Goal: Task Accomplishment & Management: Manage account settings

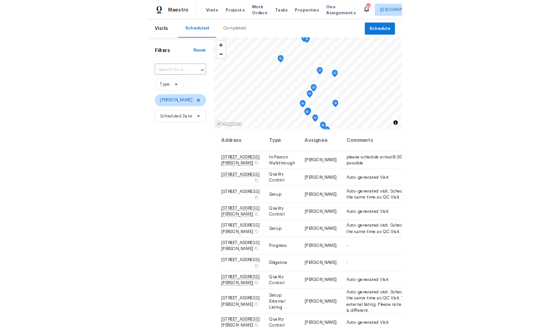
scroll to position [326, 0]
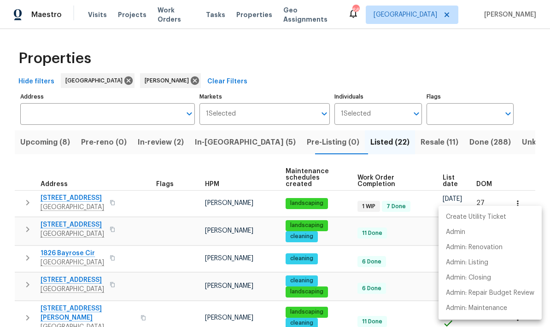
scroll to position [205, 0]
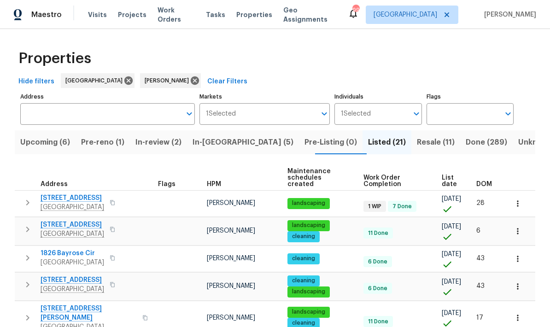
click at [118, 140] on span "Pre-reno (1)" at bounding box center [102, 142] width 43 height 13
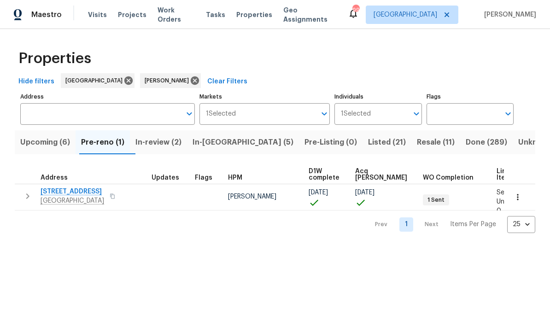
click at [64, 148] on span "Upcoming (6)" at bounding box center [45, 142] width 50 height 13
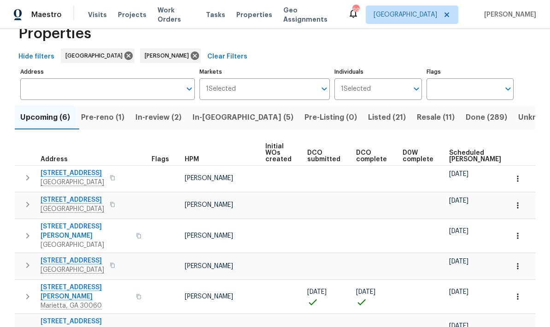
scroll to position [24, 0]
click at [463, 153] on span "Scheduled COE" at bounding box center [475, 156] width 52 height 13
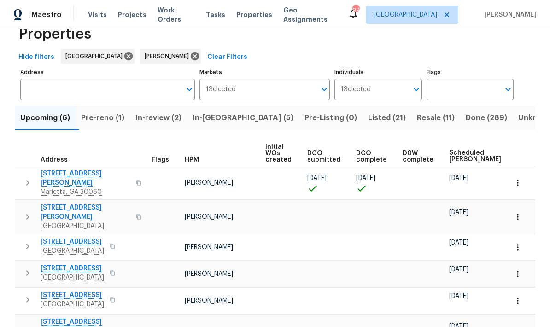
scroll to position [37, 0]
click at [230, 112] on span "In-reno (5)" at bounding box center [243, 118] width 101 height 13
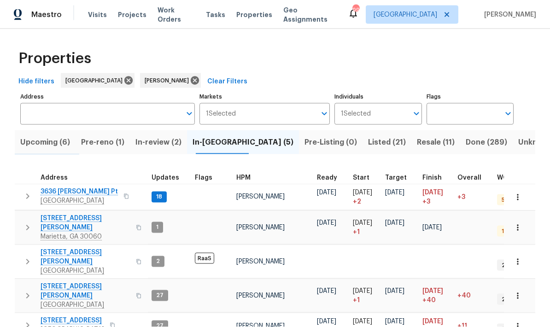
scroll to position [27, 0]
click at [57, 136] on span "Upcoming (6)" at bounding box center [45, 142] width 50 height 13
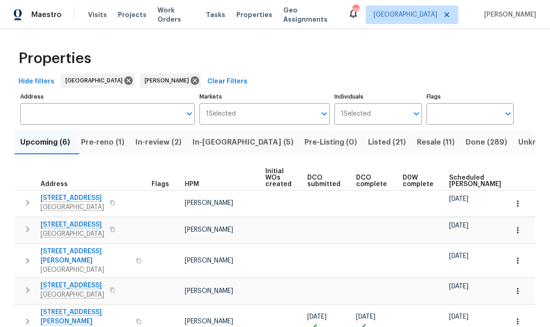
click at [122, 143] on span "Pre-reno (1)" at bounding box center [102, 142] width 43 height 13
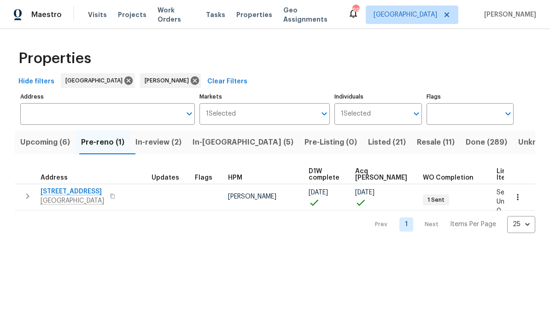
click at [62, 147] on span "Upcoming (6)" at bounding box center [45, 142] width 50 height 13
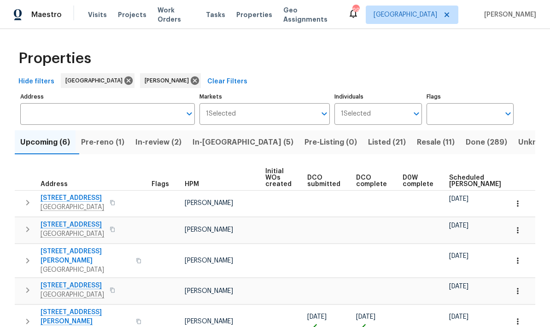
click at [461, 182] on span "Scheduled COE" at bounding box center [475, 181] width 52 height 13
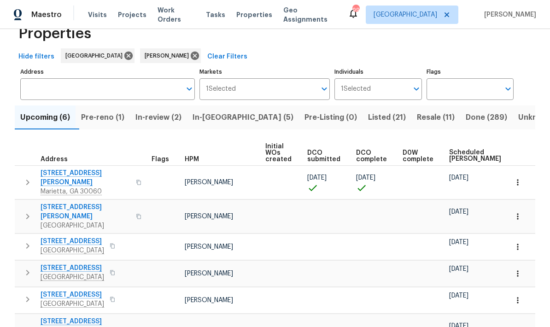
scroll to position [24, 0]
click at [227, 124] on span "In-reno (5)" at bounding box center [243, 118] width 101 height 13
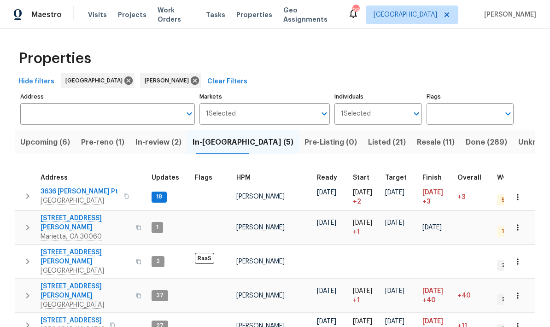
click at [518, 226] on icon "button" at bounding box center [517, 227] width 1 height 6
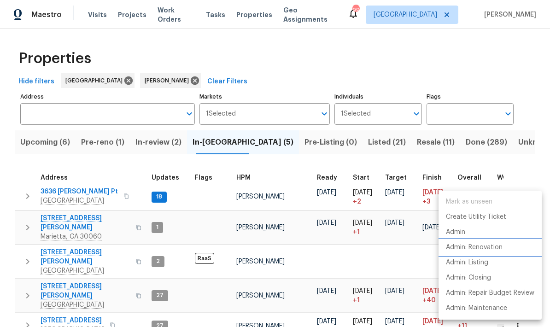
click at [494, 246] on p "Admin: Renovation" at bounding box center [474, 248] width 57 height 10
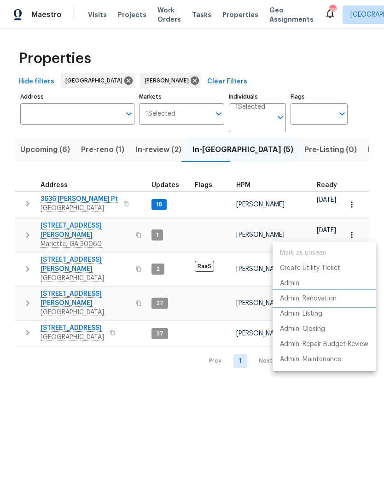
click at [329, 299] on p "Admin: Renovation" at bounding box center [308, 299] width 57 height 10
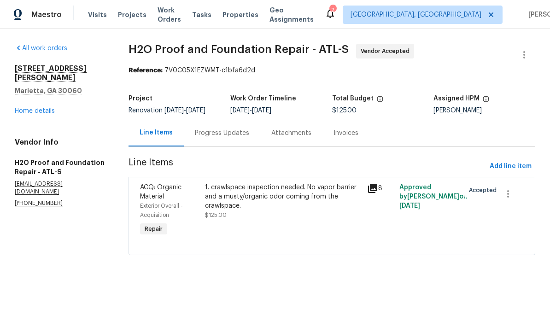
click at [234, 137] on div "Progress Updates" at bounding box center [222, 133] width 54 height 9
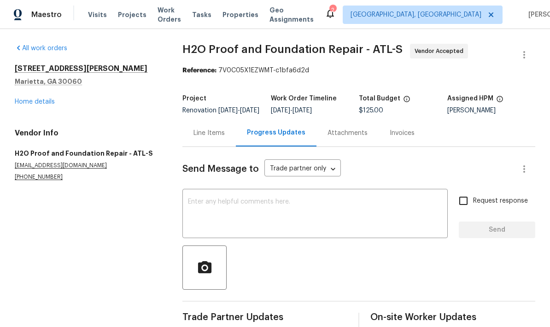
scroll to position [22, 0]
click at [270, 199] on textarea at bounding box center [315, 215] width 254 height 32
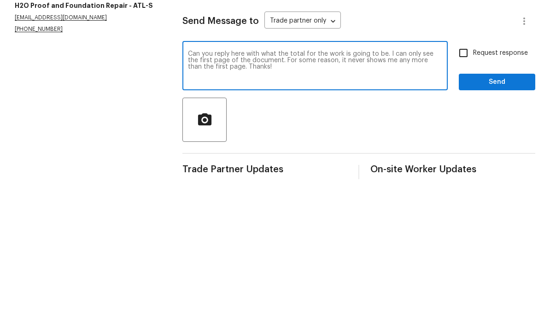
type textarea "Can you reply here with what the total for the work is going to be. I can only …"
click at [463, 191] on input "Request response" at bounding box center [463, 200] width 19 height 19
checkbox input "true"
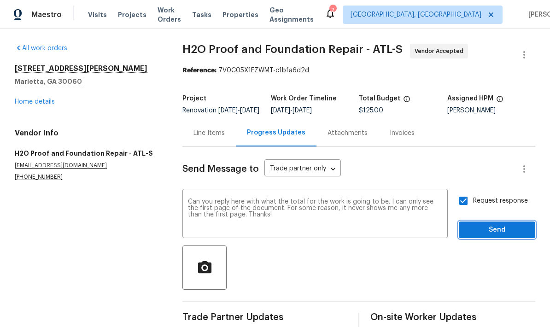
click at [498, 224] on span "Send" at bounding box center [498, 230] width 62 height 12
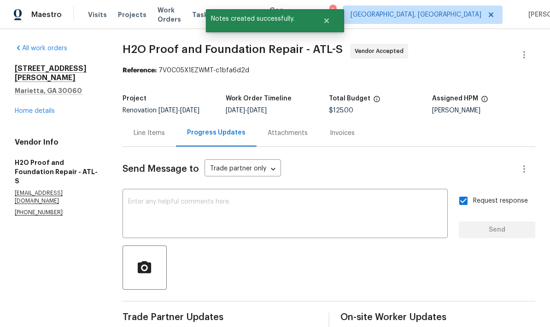
click at [294, 129] on div "Attachments" at bounding box center [288, 133] width 40 height 9
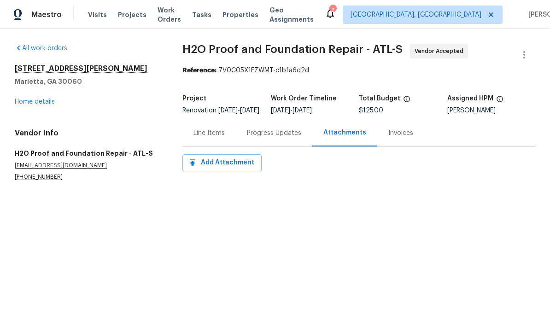
click at [399, 138] on div "Invoices" at bounding box center [401, 133] width 25 height 9
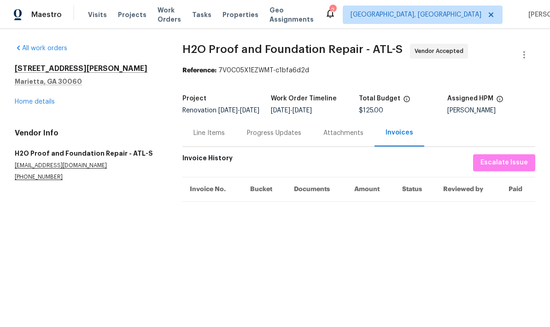
click at [278, 145] on div "Progress Updates" at bounding box center [274, 132] width 77 height 27
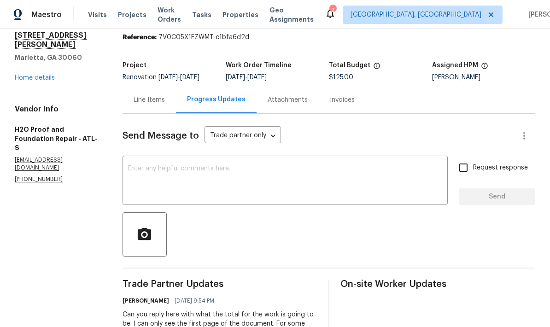
click at [159, 100] on div "Line Items" at bounding box center [149, 99] width 31 height 9
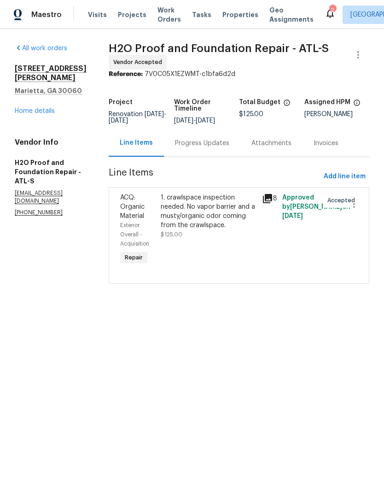
click at [45, 114] on link "Home details" at bounding box center [35, 111] width 40 height 6
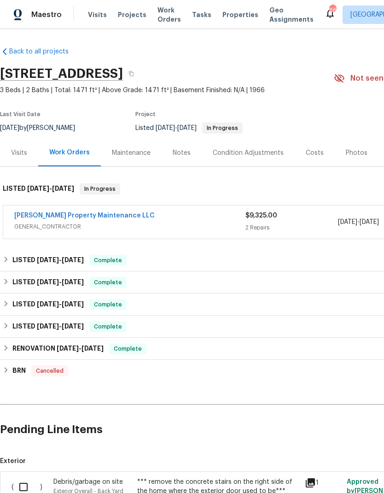
scroll to position [0, 0]
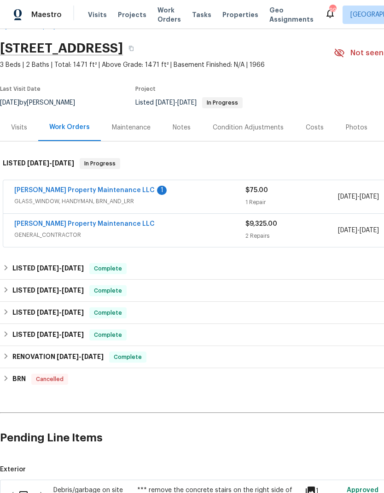
scroll to position [26, 0]
click at [90, 189] on link "Glen Property Maintenance LLC" at bounding box center [84, 190] width 141 height 6
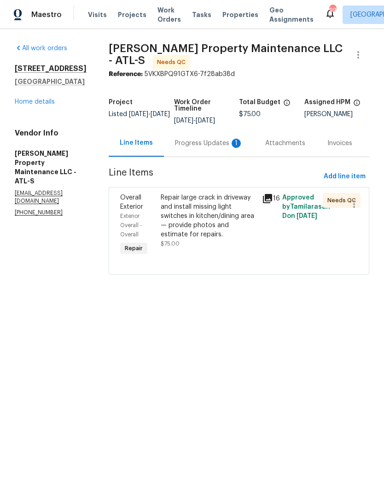
click at [214, 142] on div "Progress Updates 1" at bounding box center [209, 143] width 68 height 9
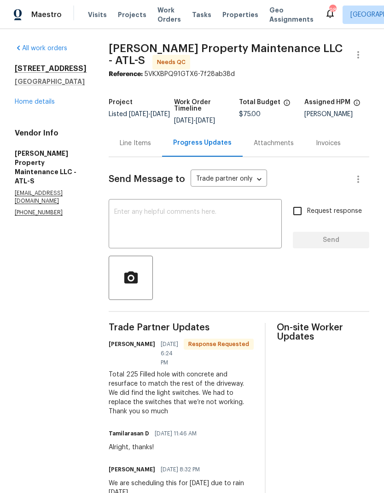
click at [140, 139] on div "Line Items" at bounding box center [135, 143] width 31 height 9
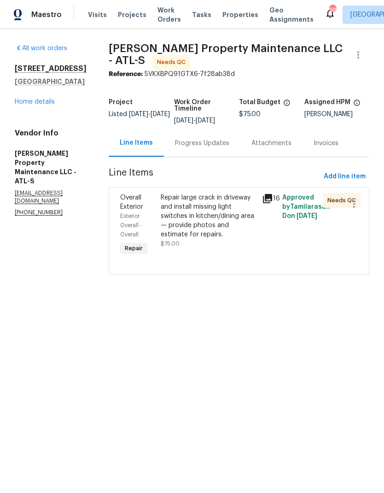
click at [52, 105] on link "Home details" at bounding box center [35, 102] width 40 height 6
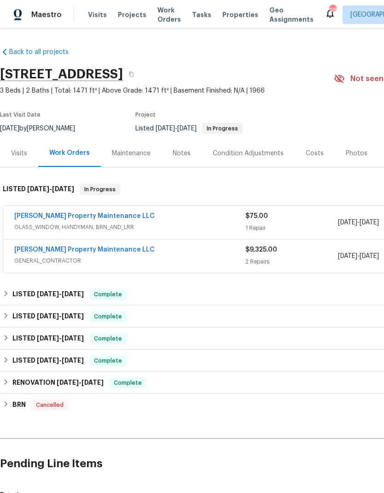
click at [107, 249] on link "[PERSON_NAME] Property Maintenance LLC" at bounding box center [84, 250] width 141 height 6
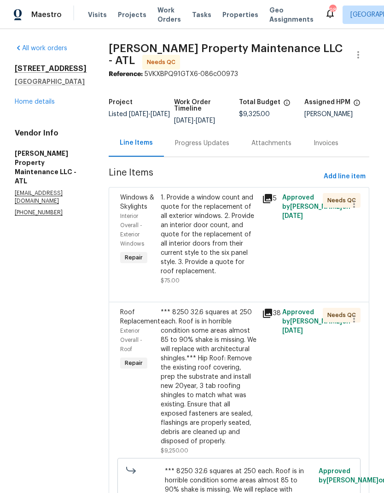
click at [41, 105] on link "Home details" at bounding box center [35, 102] width 40 height 6
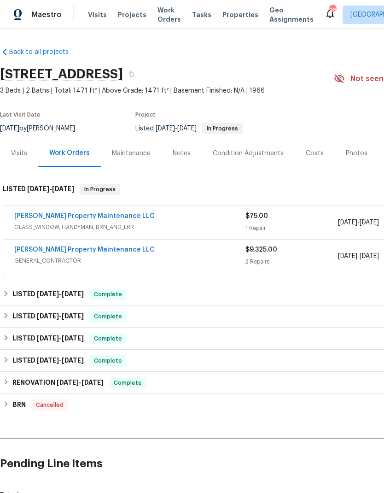
click at [89, 253] on link "[PERSON_NAME] Property Maintenance LLC" at bounding box center [84, 250] width 141 height 6
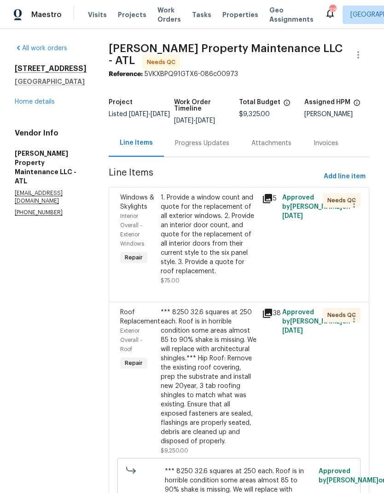
click at [207, 231] on div "1. Provide a window count and quote for the replacement of all exterior windows…" at bounding box center [209, 234] width 96 height 83
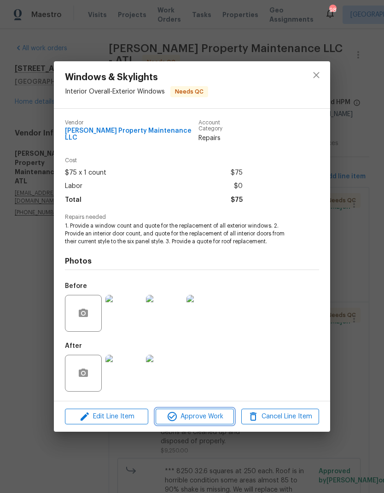
click at [218, 417] on span "Approve Work" at bounding box center [195, 417] width 72 height 12
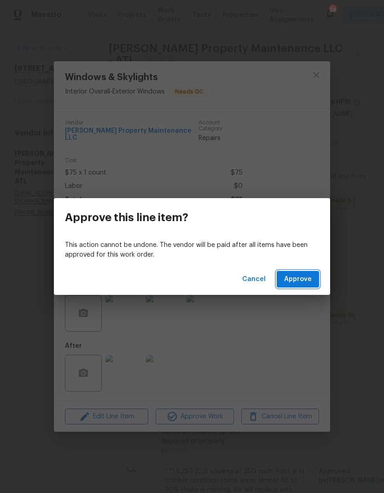
click at [315, 284] on button "Approve" at bounding box center [298, 279] width 42 height 17
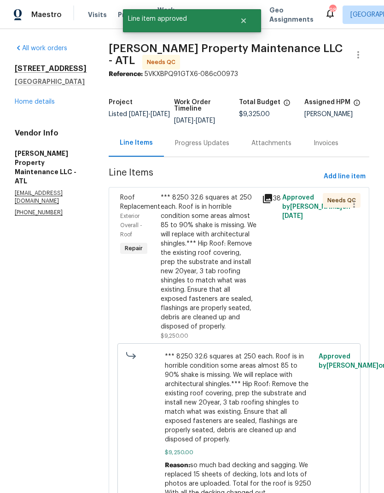
click at [217, 293] on div "*** 8250 32.6 squares at 250 each. Roof is in horrible condition some areas alm…" at bounding box center [209, 262] width 96 height 138
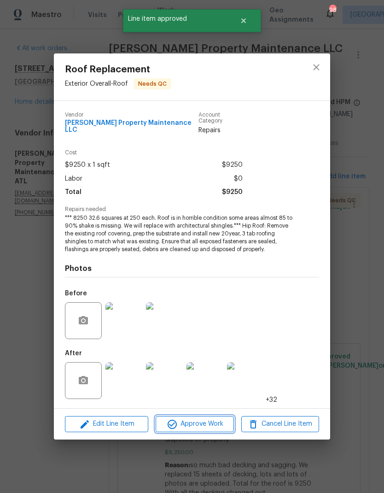
click at [216, 423] on span "Approve Work" at bounding box center [195, 425] width 72 height 12
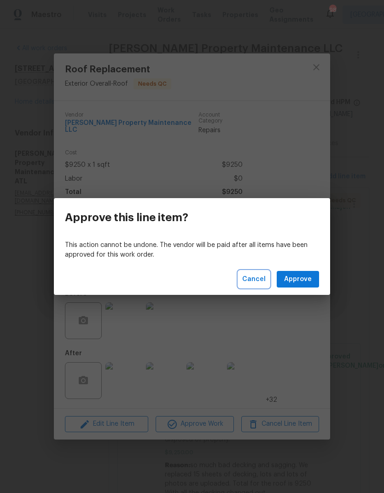
click at [258, 278] on span "Cancel" at bounding box center [254, 280] width 24 height 12
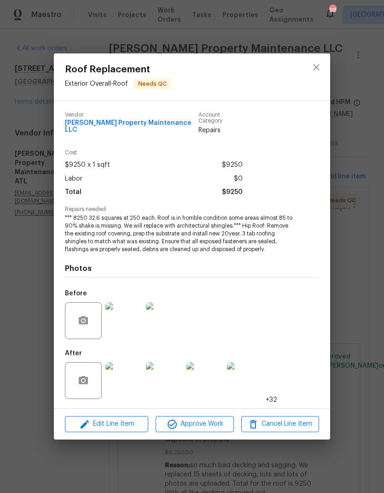
click at [129, 377] on img at bounding box center [124, 380] width 37 height 37
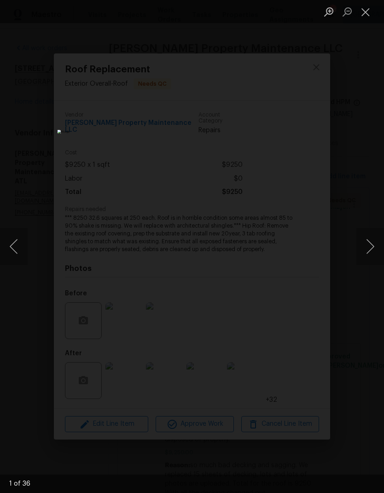
click at [371, 244] on button "Next image" at bounding box center [371, 246] width 28 height 37
click at [370, 247] on button "Next image" at bounding box center [371, 246] width 28 height 37
click at [371, 247] on button "Next image" at bounding box center [371, 246] width 28 height 37
click at [373, 247] on button "Next image" at bounding box center [371, 246] width 28 height 37
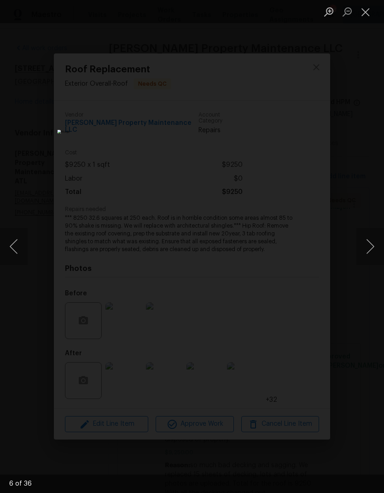
click at [373, 247] on button "Next image" at bounding box center [371, 246] width 28 height 37
click at [372, 248] on button "Next image" at bounding box center [371, 246] width 28 height 37
click at [373, 247] on button "Next image" at bounding box center [371, 246] width 28 height 37
click at [373, 248] on button "Next image" at bounding box center [371, 246] width 28 height 37
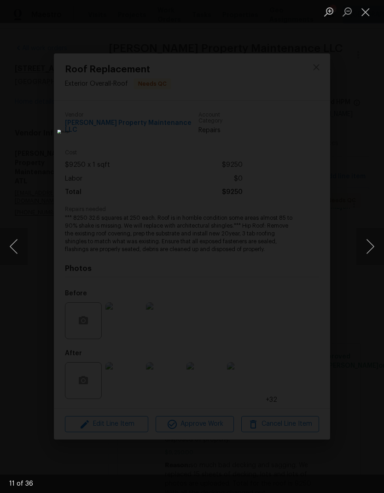
click at [374, 246] on button "Next image" at bounding box center [371, 246] width 28 height 37
click at [372, 249] on button "Next image" at bounding box center [371, 246] width 28 height 37
click at [372, 248] on button "Next image" at bounding box center [371, 246] width 28 height 37
click at [374, 248] on button "Next image" at bounding box center [371, 246] width 28 height 37
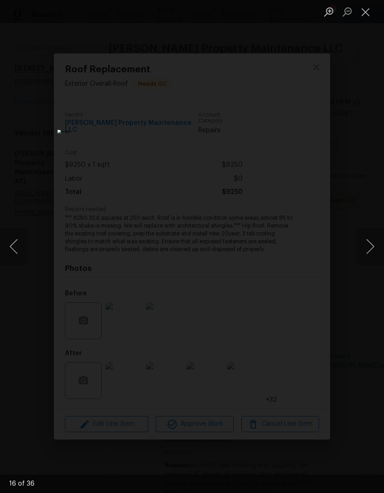
click at [374, 249] on button "Next image" at bounding box center [371, 246] width 28 height 37
click at [374, 252] on button "Next image" at bounding box center [371, 246] width 28 height 37
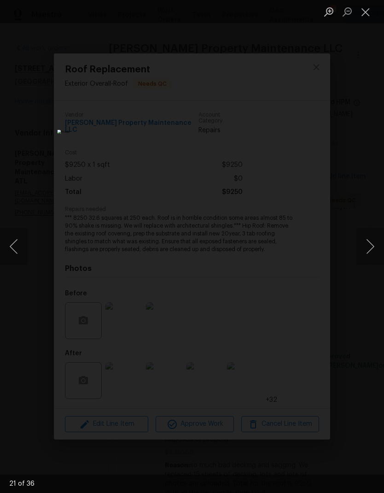
click at [374, 253] on button "Next image" at bounding box center [371, 246] width 28 height 37
click at [374, 254] on button "Next image" at bounding box center [371, 246] width 28 height 37
click at [375, 255] on button "Next image" at bounding box center [371, 246] width 28 height 37
click at [376, 254] on button "Next image" at bounding box center [371, 246] width 28 height 37
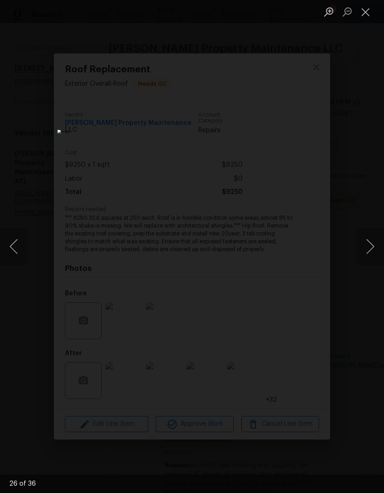
click at [376, 256] on button "Next image" at bounding box center [371, 246] width 28 height 37
click at [372, 257] on button "Next image" at bounding box center [371, 246] width 28 height 37
click at [374, 256] on button "Next image" at bounding box center [371, 246] width 28 height 37
click at [375, 249] on button "Next image" at bounding box center [371, 246] width 28 height 37
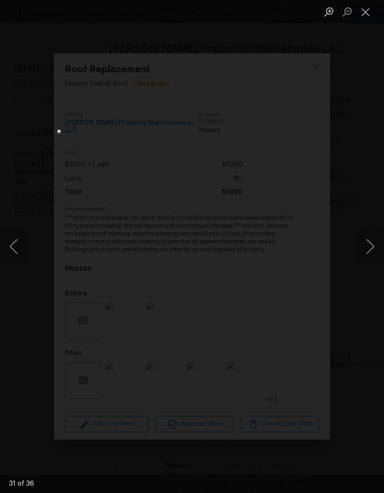
click at [370, 12] on button "Close lightbox" at bounding box center [366, 12] width 18 height 16
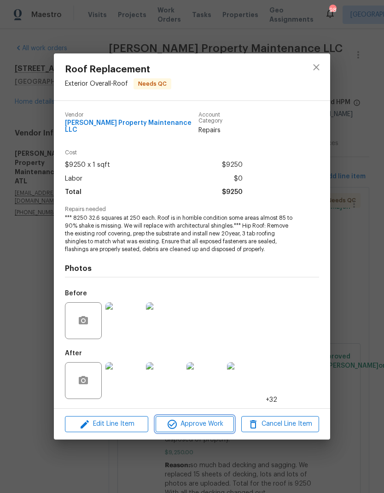
click at [216, 425] on span "Approve Work" at bounding box center [195, 425] width 72 height 12
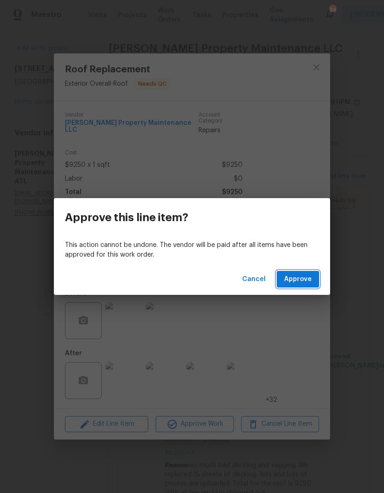
click at [312, 285] on button "Approve" at bounding box center [298, 279] width 42 height 17
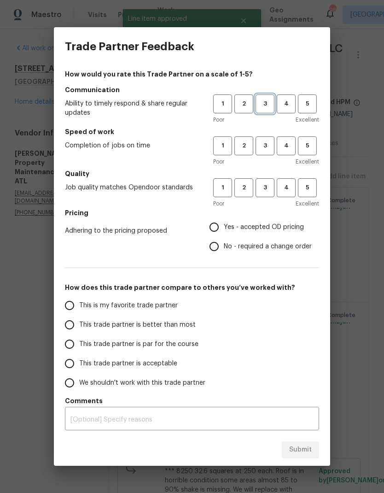
click at [273, 96] on button "3" at bounding box center [265, 104] width 19 height 19
click at [270, 143] on span "3" at bounding box center [265, 146] width 17 height 11
click at [270, 182] on button "3" at bounding box center [265, 187] width 19 height 19
click at [218, 245] on input "No - required a change order" at bounding box center [214, 246] width 19 height 19
radio input "true"
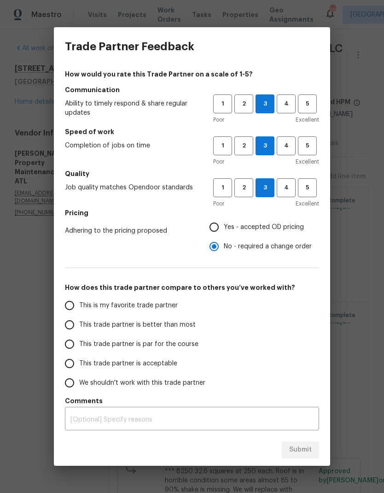
click at [76, 340] on input "This trade partner is par for the course" at bounding box center [69, 344] width 19 height 19
click at [311, 449] on span "Submit" at bounding box center [300, 450] width 23 height 12
radio input "true"
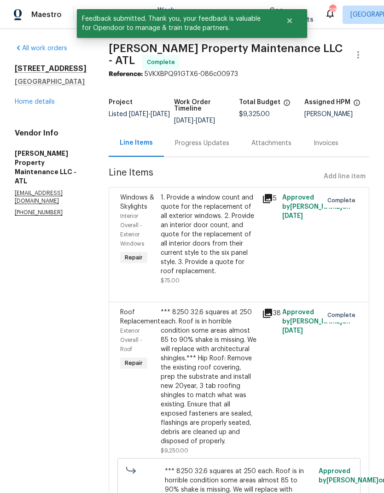
click at [47, 105] on link "Home details" at bounding box center [35, 102] width 40 height 6
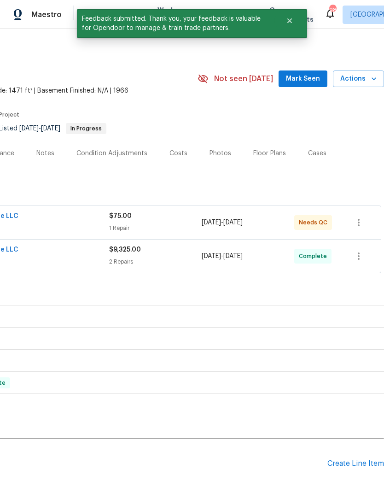
scroll to position [0, 137]
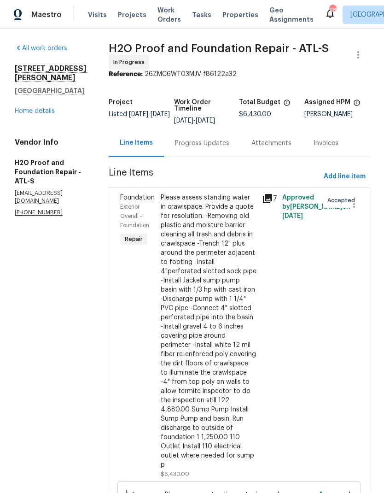
click at [30, 114] on link "Home details" at bounding box center [35, 111] width 40 height 6
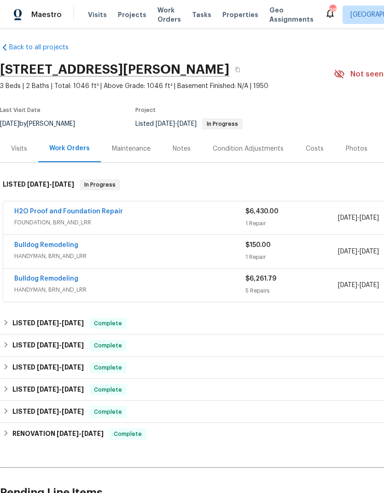
scroll to position [5, 0]
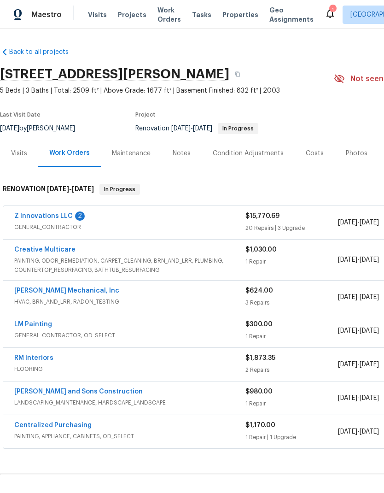
click at [48, 216] on link "Z Innovations LLC" at bounding box center [43, 216] width 59 height 6
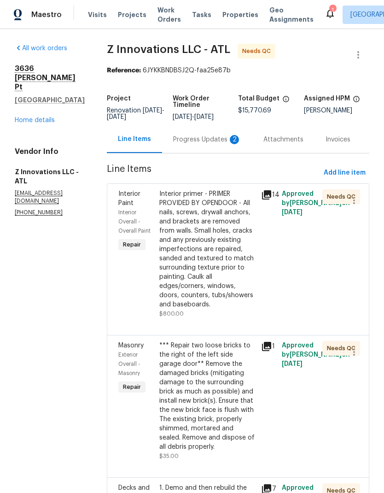
click at [207, 139] on div "Progress Updates 2" at bounding box center [207, 139] width 68 height 9
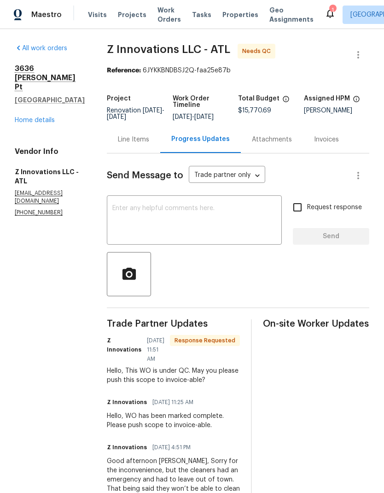
click at [133, 139] on div "Line Items" at bounding box center [133, 139] width 31 height 9
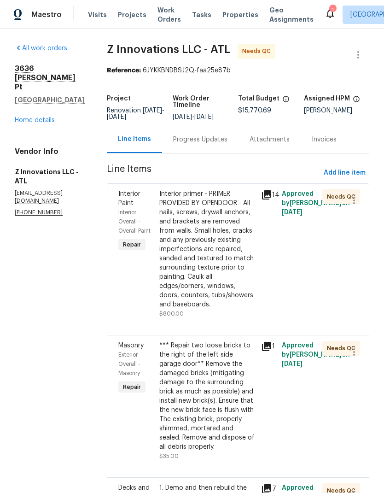
click at [46, 117] on link "Home details" at bounding box center [35, 120] width 40 height 6
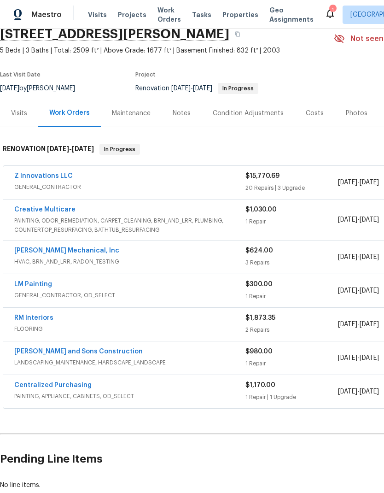
scroll to position [41, 0]
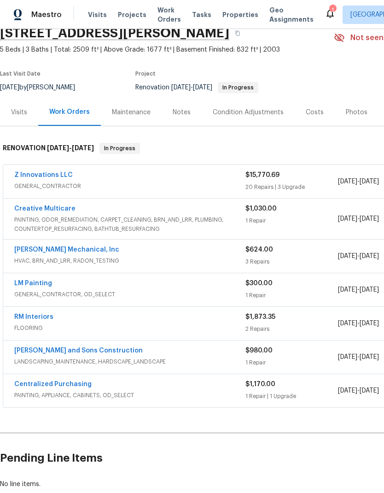
click at [42, 316] on link "RM Interiors" at bounding box center [33, 317] width 39 height 6
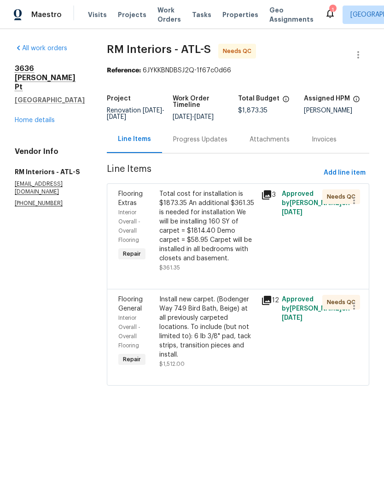
click at [215, 237] on div "Total cost for installation is $1873.35 An additional $361.35 is needed for ins…" at bounding box center [207, 226] width 97 height 74
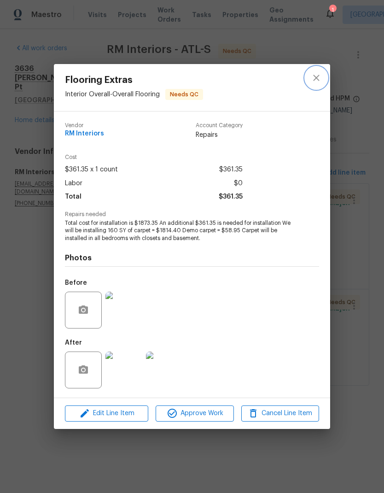
click at [315, 76] on icon "close" at bounding box center [316, 78] width 6 height 6
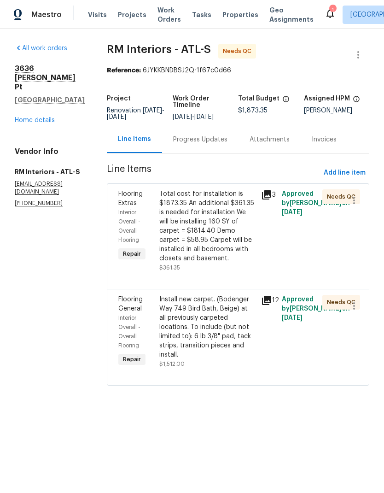
click at [221, 318] on div "Install new carpet. (Bodenger Way 749 Bird Bath, Beige) at all previously carpe…" at bounding box center [207, 327] width 97 height 65
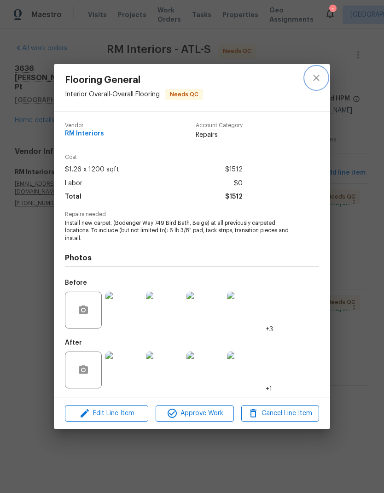
click at [319, 75] on icon "close" at bounding box center [316, 78] width 6 height 6
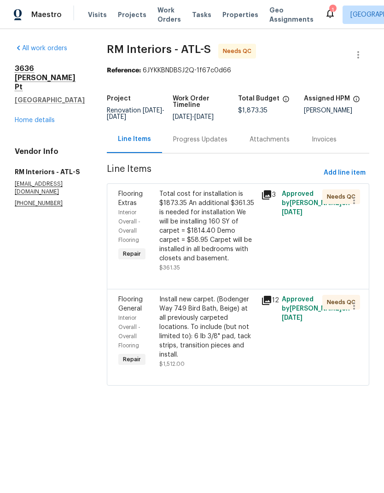
click at [47, 117] on link "Home details" at bounding box center [35, 120] width 40 height 6
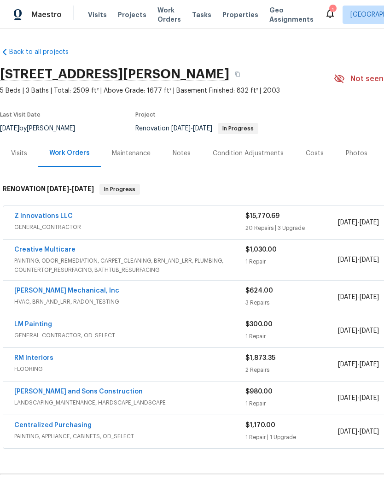
click at [81, 291] on link "JH Martin Mechanical, Inc" at bounding box center [66, 291] width 105 height 6
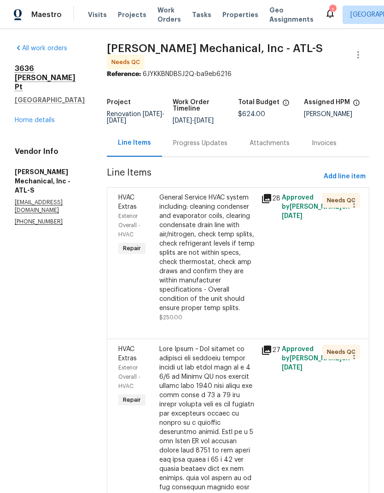
click at [47, 117] on link "Home details" at bounding box center [35, 120] width 40 height 6
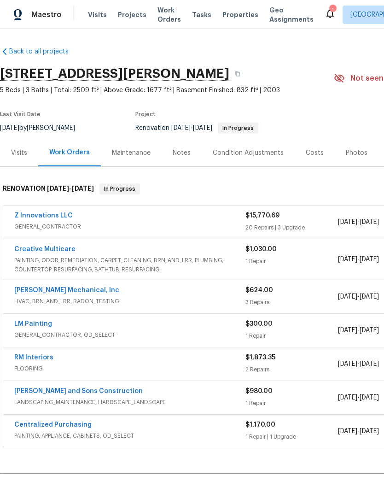
scroll to position [0, 0]
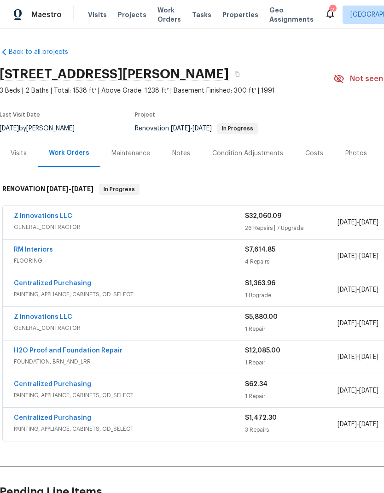
scroll to position [0, 1]
click at [57, 213] on link "Z Innovations LLC" at bounding box center [42, 216] width 59 height 6
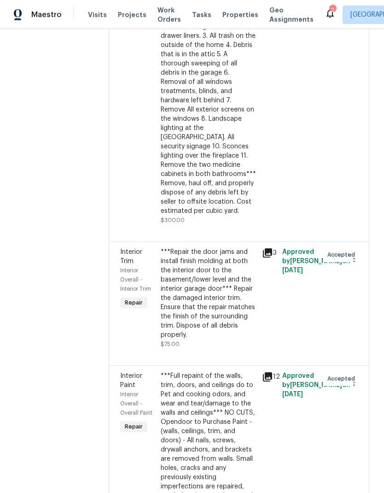
scroll to position [3052, 0]
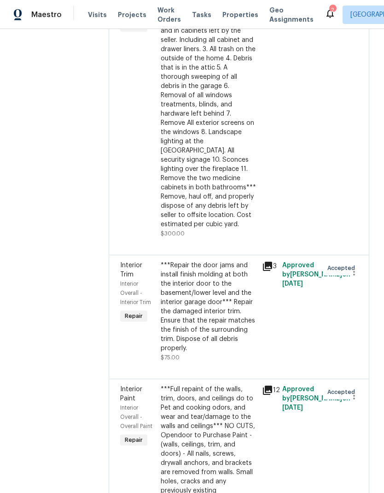
click at [211, 292] on div "***Repair the door jams and install finish molding at both the interior door to…" at bounding box center [209, 307] width 96 height 92
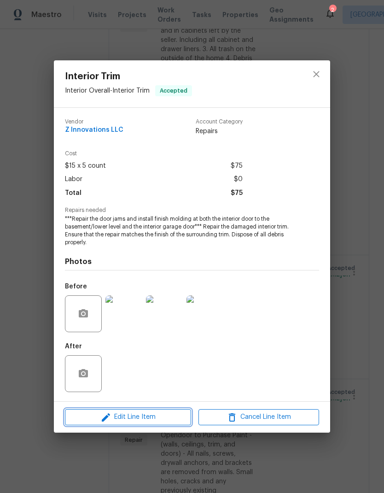
click at [166, 423] on span "Edit Line Item" at bounding box center [128, 418] width 121 height 12
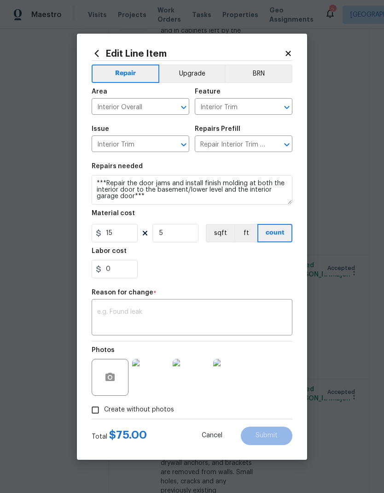
click at [164, 313] on textarea at bounding box center [192, 318] width 190 height 19
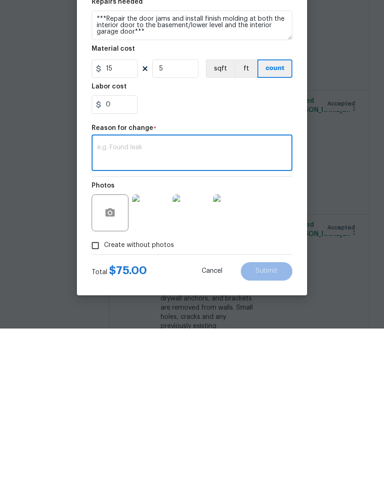
click at [156, 309] on textarea at bounding box center [192, 318] width 190 height 19
paste textarea "$50 Cut closet and bedroom Door on front right"
click at [111, 309] on textarea "$50 Cut closet and bedroom Door on front right" at bounding box center [192, 318] width 190 height 19
type textarea "Cut closet and bedroom Door on front right"
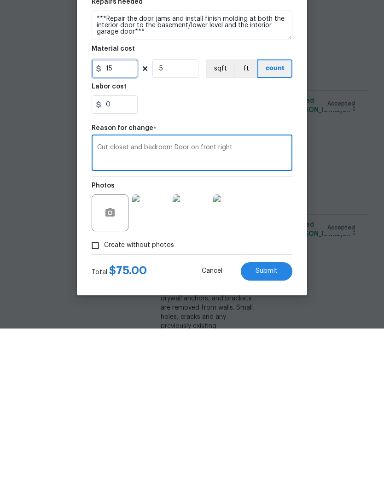
click at [124, 224] on input "15" at bounding box center [115, 233] width 46 height 18
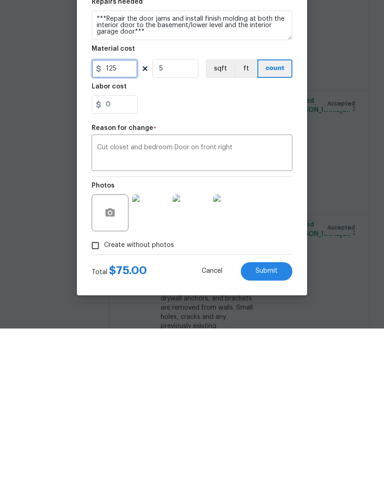
type input "125"
click at [183, 224] on input "5" at bounding box center [176, 233] width 46 height 18
click at [191, 224] on input "5" at bounding box center [176, 233] width 46 height 18
click at [277, 427] on button "Submit" at bounding box center [267, 436] width 52 height 18
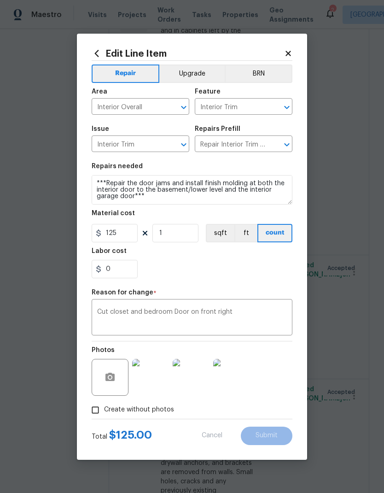
type input "5"
type input "15"
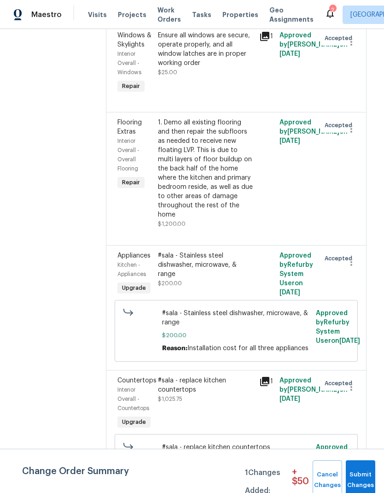
scroll to position [1877, 3]
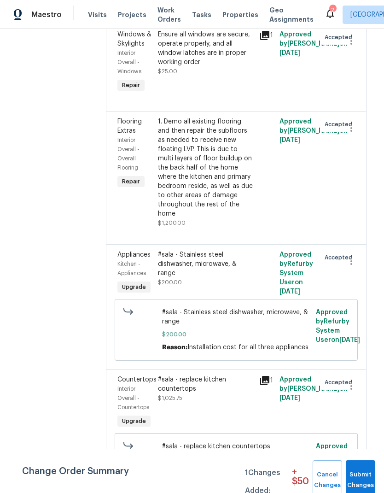
click at [195, 250] on div "#sala - Stainless steel dishwasher, microwave, & range" at bounding box center [206, 264] width 96 height 28
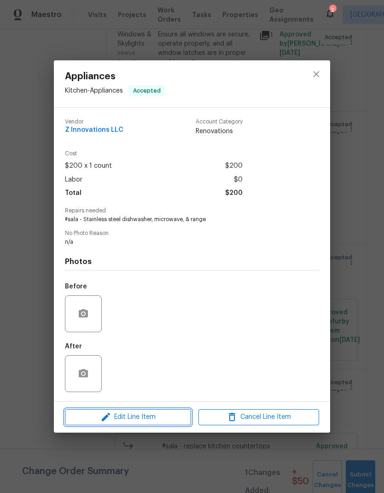
click at [149, 419] on span "Edit Line Item" at bounding box center [128, 418] width 121 height 12
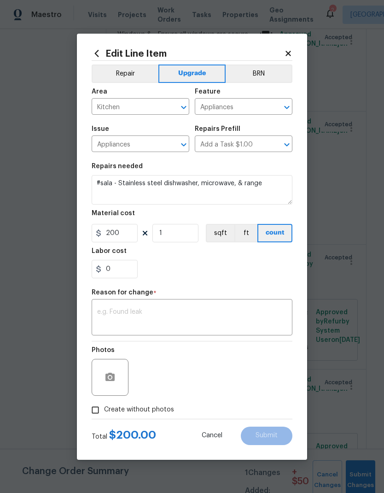
click at [159, 314] on textarea at bounding box center [192, 318] width 190 height 19
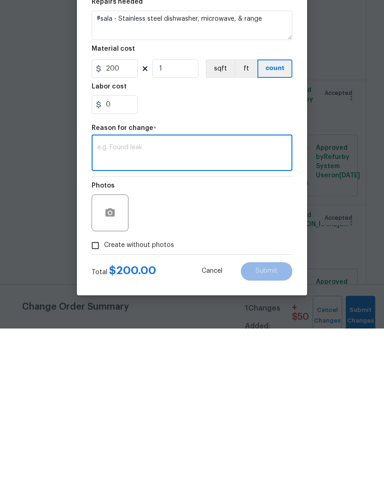
click at [144, 309] on textarea at bounding box center [192, 318] width 190 height 19
paste textarea "$50 Add outlet on microwave"
type textarea "$50 Add outlet on microwave"
click at [128, 224] on input "200" at bounding box center [115, 233] width 46 height 18
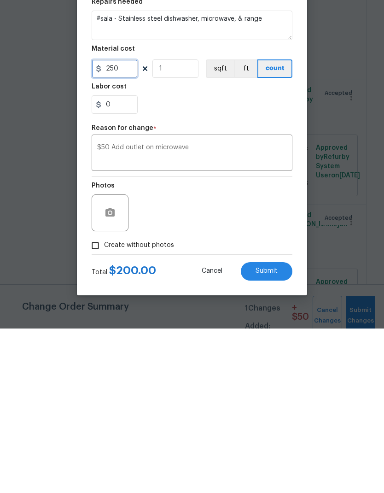
type input "250"
click at [243, 309] on textarea "$50 Add outlet on microwave" at bounding box center [192, 318] width 190 height 19
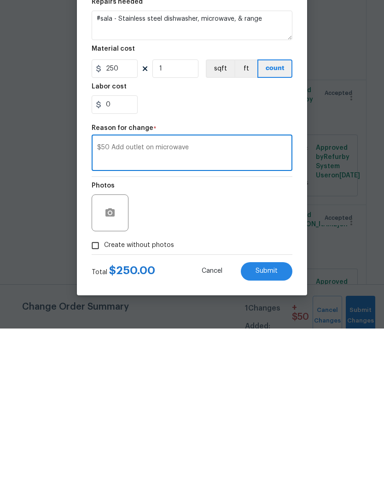
click at [115, 309] on textarea "$50 Add outlet on microwave" at bounding box center [192, 318] width 190 height 19
type textarea "Add outlet on microwave"
click at [280, 427] on button "Submit" at bounding box center [267, 436] width 52 height 18
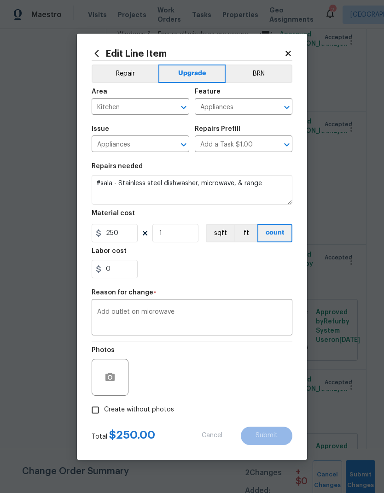
type input "200"
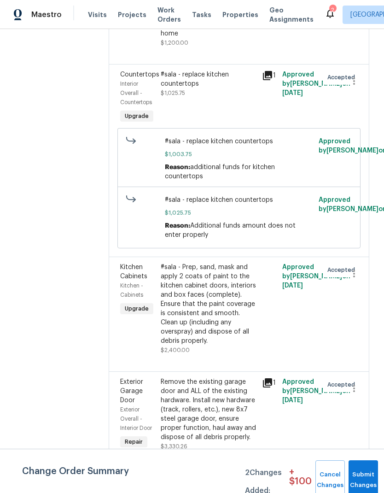
scroll to position [2240, 0]
click at [219, 288] on div "#sala - Prep, sand, mask and apply 2 coats of paint to the kitchen cabinet door…" at bounding box center [209, 304] width 96 height 83
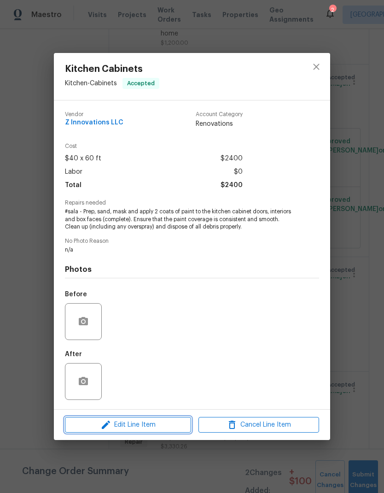
click at [176, 429] on span "Edit Line Item" at bounding box center [128, 425] width 121 height 12
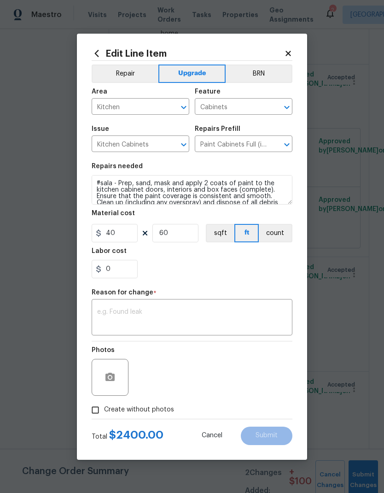
click at [181, 310] on textarea at bounding box center [192, 318] width 190 height 19
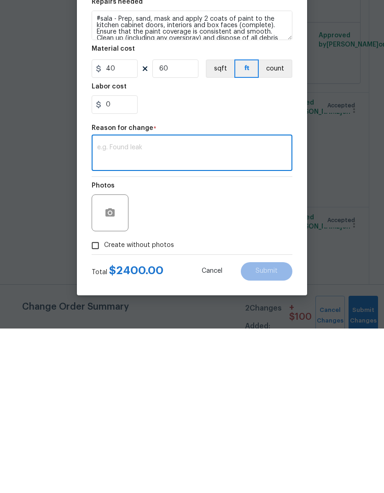
click at [148, 309] on textarea at bounding box center [192, 318] width 190 height 19
paste textarea "$150 Add side panell for dishwasher"
type textarea "$150 Add side panell for dishwasher"
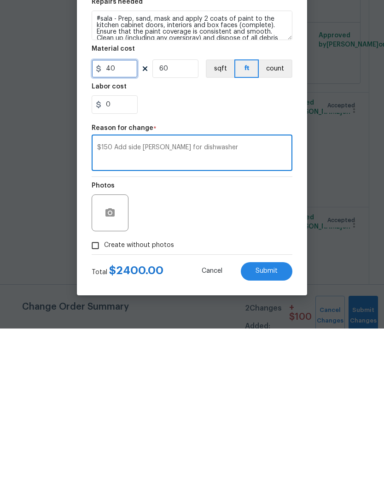
click at [126, 224] on input "40" at bounding box center [115, 233] width 46 height 18
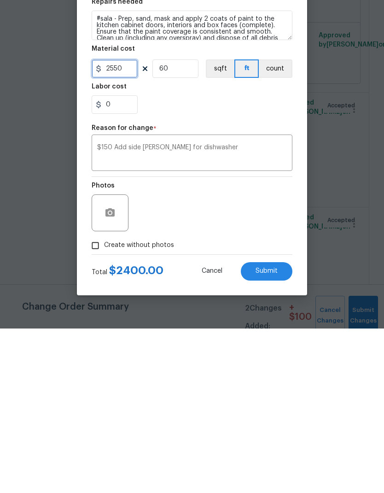
type input "2550"
click at [185, 224] on input "60" at bounding box center [176, 233] width 46 height 18
type input "1"
click at [129, 260] on input "0" at bounding box center [115, 269] width 46 height 18
click at [118, 309] on textarea "$150 Add side panell for dishwasher" at bounding box center [192, 318] width 190 height 19
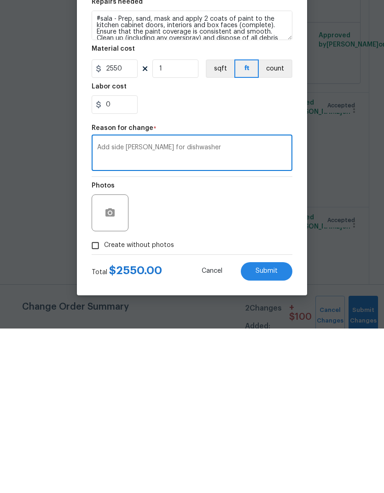
scroll to position [37, 0]
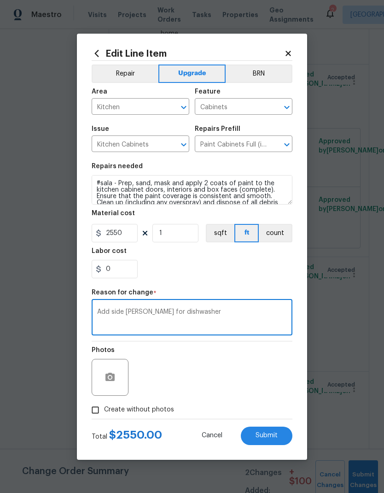
type textarea "Add side panell for dishwasher"
click at [289, 441] on button "Submit" at bounding box center [267, 436] width 52 height 18
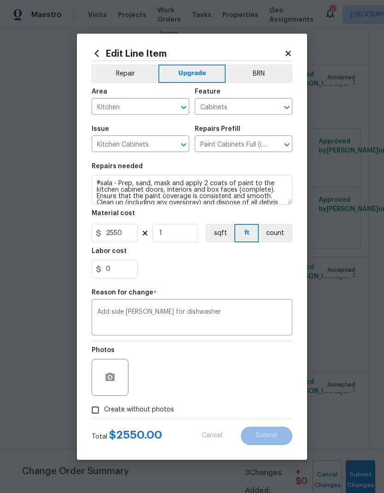
type input "60"
type input "40"
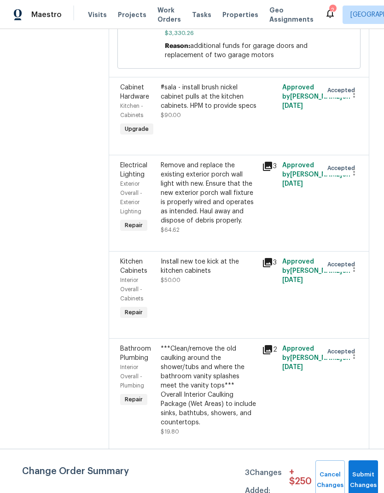
scroll to position [2827, 0]
click at [201, 368] on div "***Clean/remove the old caulking around the shower/tubs and where the bathroom …" at bounding box center [209, 385] width 96 height 83
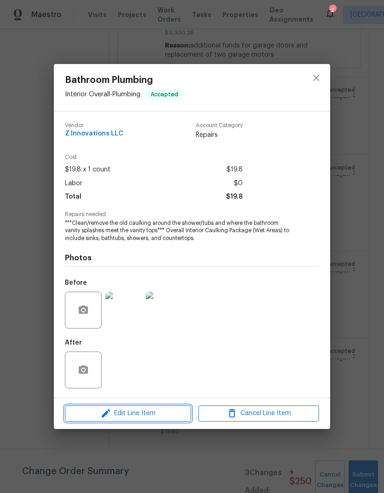
click at [168, 417] on span "Edit Line Item" at bounding box center [128, 414] width 121 height 12
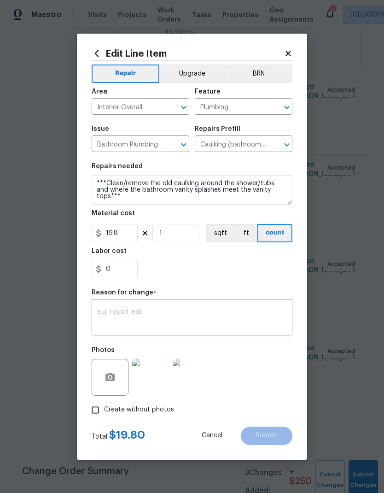
click at [150, 316] on textarea at bounding box center [192, 318] width 190 height 19
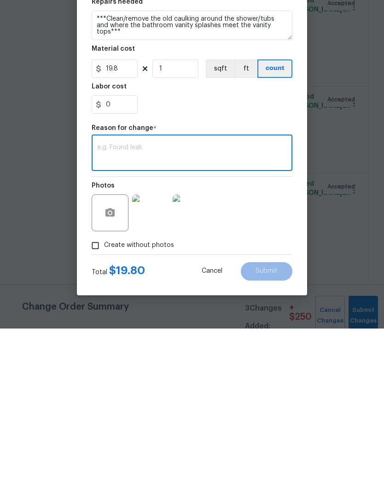
click at [146, 309] on textarea at bounding box center [192, 318] width 190 height 19
paste textarea "1. Angle stop on vanity bath 2 need replace and 1 on master vanity 2. Drain pip…"
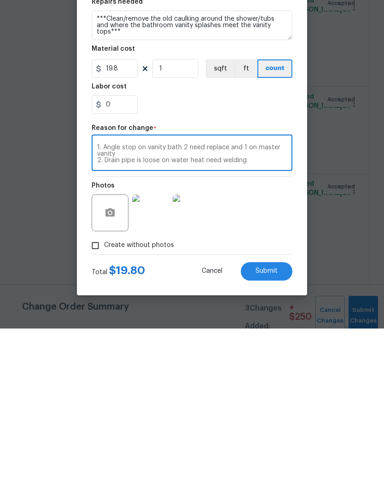
scroll to position [0, 0]
type textarea "1. Angle stop on vanity bath 2 need replace and 1 on master vanity 2. Drain pip…"
click at [128, 224] on input "19.8" at bounding box center [115, 233] width 46 height 18
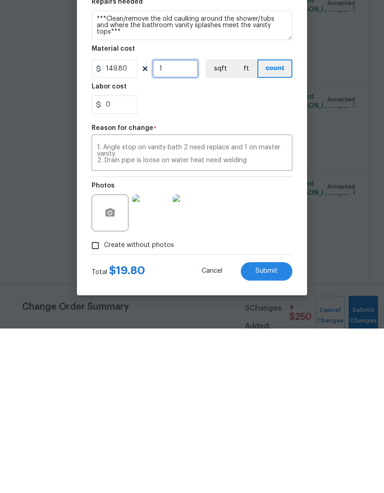
click at [186, 224] on input "1" at bounding box center [176, 233] width 46 height 18
click at [269, 427] on button "Submit" at bounding box center [267, 436] width 52 height 18
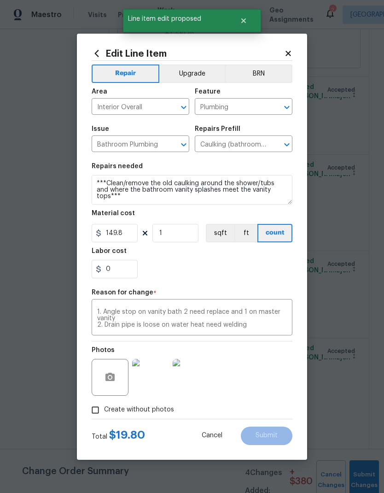
type input "19.8"
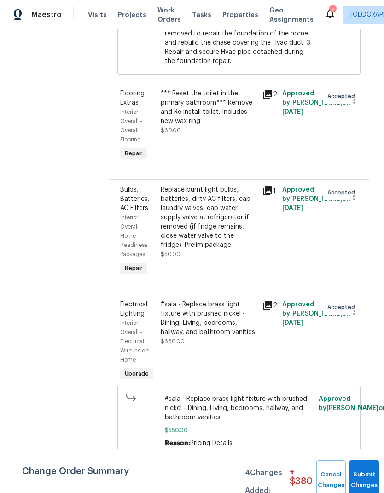
scroll to position [1366, 0]
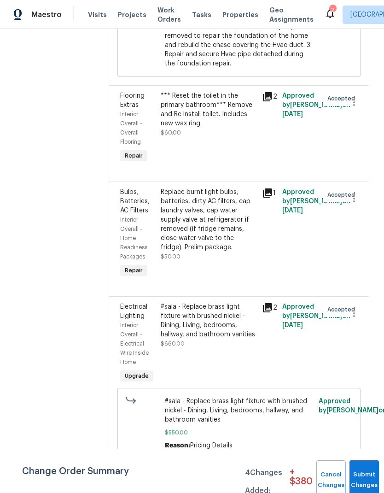
click at [219, 331] on div "#sala - Replace brass light fixture with brushed nickel - Dining, Living, bedro…" at bounding box center [209, 320] width 96 height 37
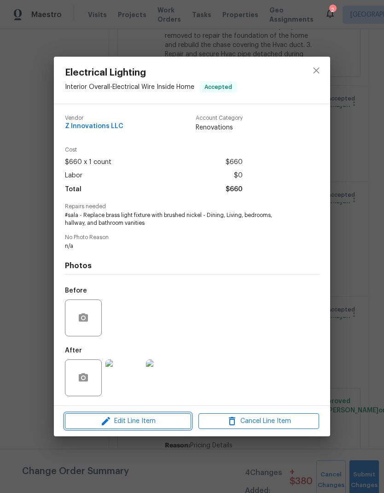
click at [164, 423] on span "Edit Line Item" at bounding box center [128, 422] width 121 height 12
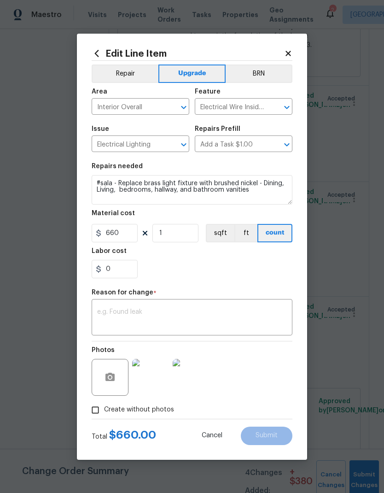
click at [172, 315] on textarea at bounding box center [192, 318] width 190 height 19
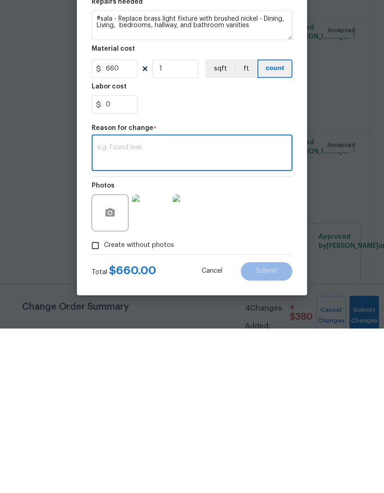
click at [148, 309] on textarea at bounding box center [192, 318] width 190 height 19
paste textarea "$110 install 2 missing flush mounts in basement $55 Replace flushmount in foyer"
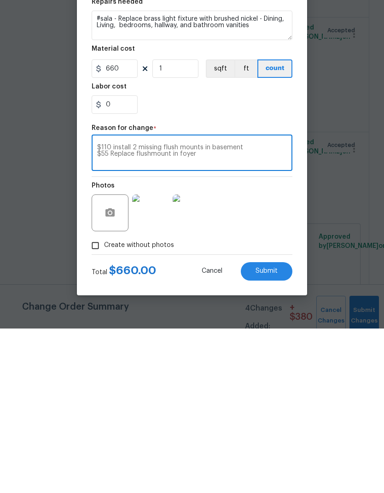
type textarea "$110 install 2 missing flush mounts in basement $55 Replace flushmount in foyer"
click at [125, 224] on input "660" at bounding box center [115, 233] width 46 height 18
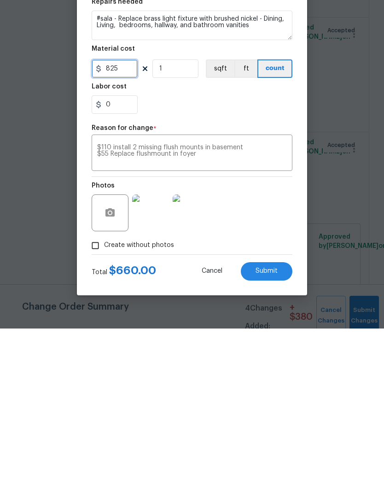
type input "825"
click at [112, 309] on textarea "$110 install 2 missing flush mounts in basement $55 Replace flushmount in foyer" at bounding box center [192, 318] width 190 height 19
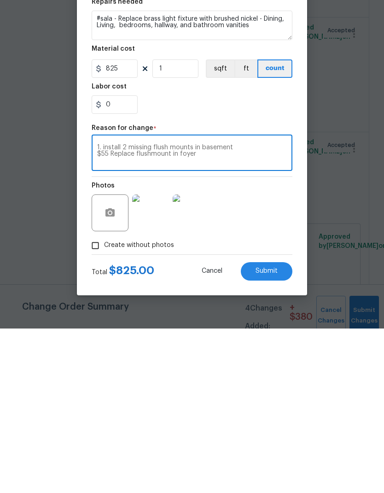
click at [114, 309] on textarea "1. install 2 missing flush mounts in basement $55 Replace flushmount in foyer" at bounding box center [192, 318] width 190 height 19
type textarea "1. install 2 missing flush mounts in basement 2. Replace flushmount in foyer"
click at [279, 427] on button "Submit" at bounding box center [267, 436] width 52 height 18
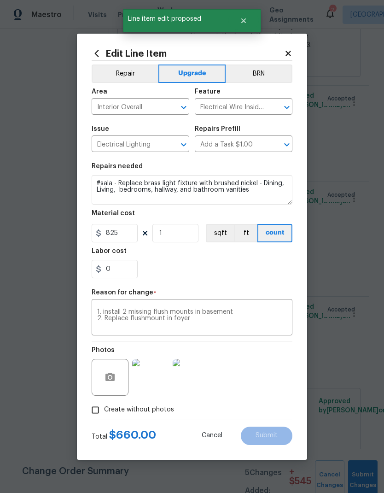
type input "660"
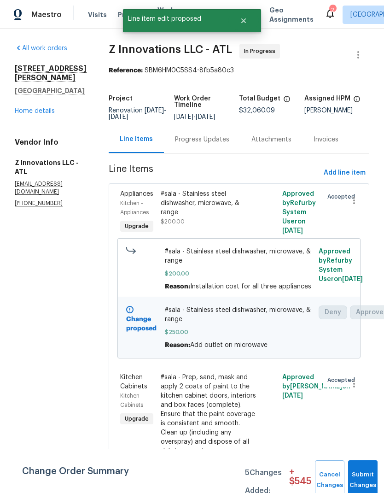
scroll to position [0, 0]
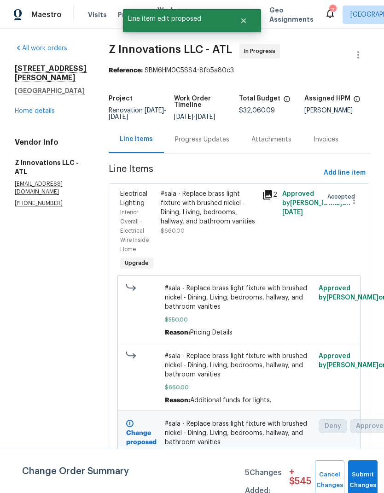
click at [368, 476] on button "Submit Changes" at bounding box center [364, 481] width 30 height 40
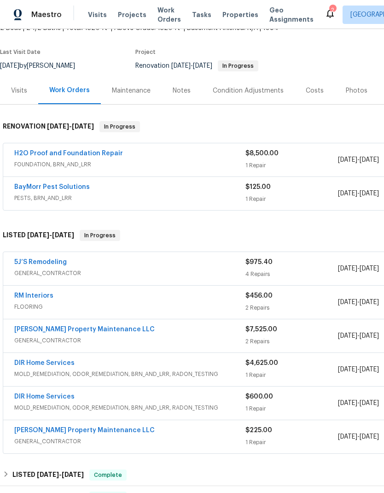
scroll to position [62, 0]
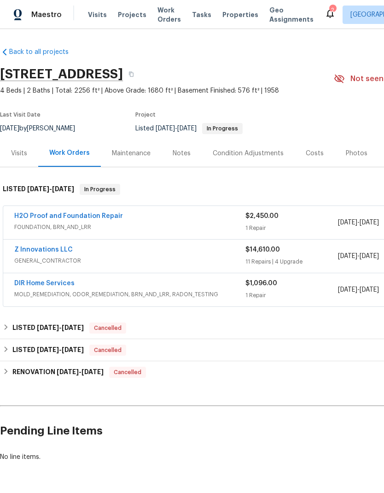
click at [101, 217] on link "H2O Proof and Foundation Repair" at bounding box center [68, 216] width 109 height 6
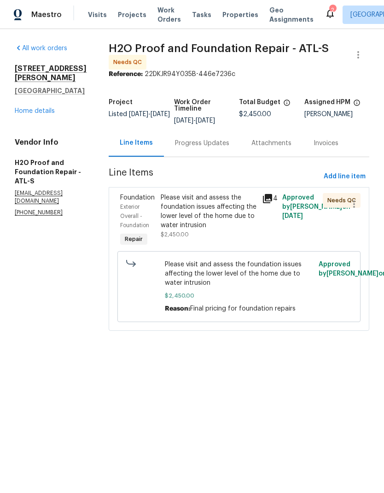
click at [193, 142] on div "Progress Updates" at bounding box center [202, 143] width 54 height 9
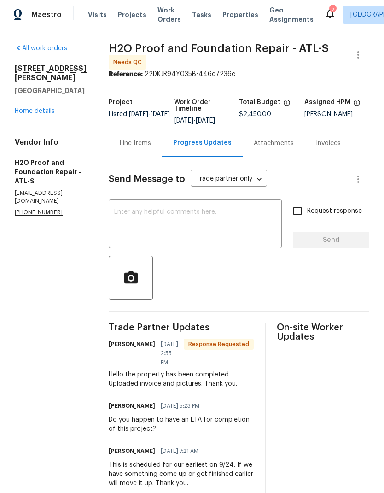
click at [120, 146] on div "Line Items" at bounding box center [135, 143] width 31 height 9
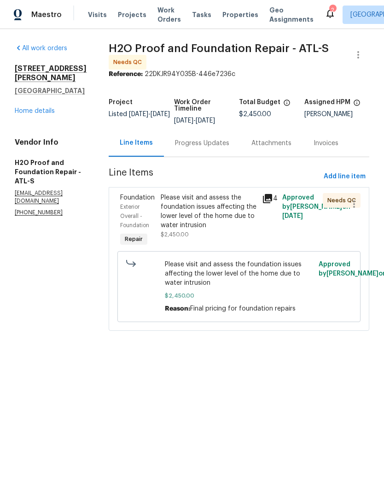
click at [194, 219] on div "Please visit and assess the foundation issues affecting the lower level of the …" at bounding box center [209, 211] width 96 height 37
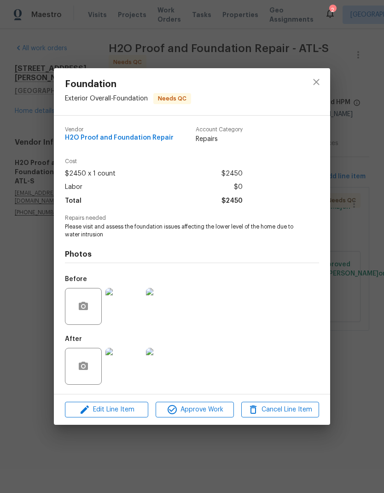
click at [119, 370] on img at bounding box center [124, 366] width 37 height 37
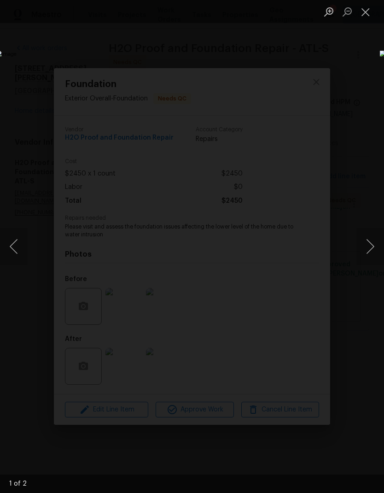
click at [370, 247] on button "Next image" at bounding box center [371, 246] width 28 height 37
click at [370, 251] on button "Next image" at bounding box center [371, 246] width 28 height 37
click at [370, 252] on button "Next image" at bounding box center [371, 246] width 28 height 37
click at [369, 254] on button "Next image" at bounding box center [371, 246] width 28 height 37
click at [368, 16] on button "Close lightbox" at bounding box center [366, 12] width 18 height 16
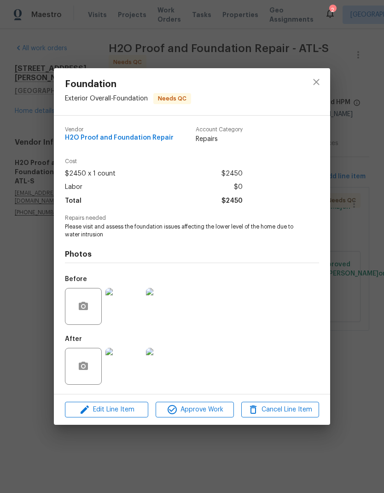
click at [129, 319] on img at bounding box center [124, 306] width 37 height 37
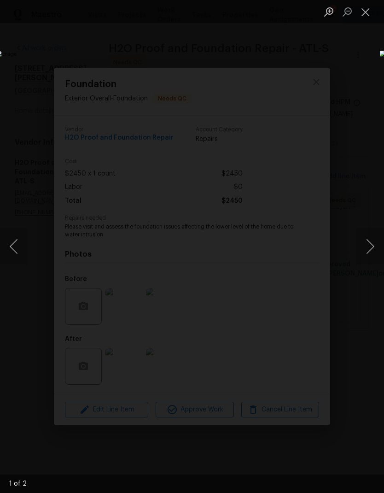
click at [363, 250] on button "Next image" at bounding box center [371, 246] width 28 height 37
click at [367, 16] on button "Close lightbox" at bounding box center [366, 12] width 18 height 16
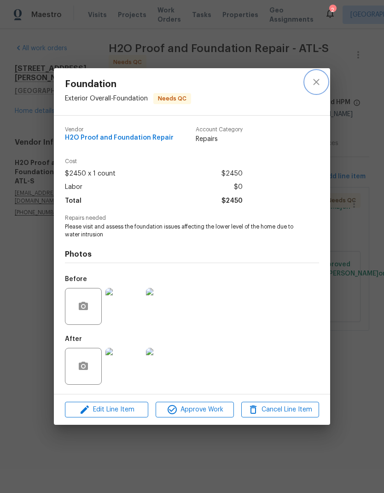
click at [317, 79] on icon "close" at bounding box center [316, 82] width 11 height 11
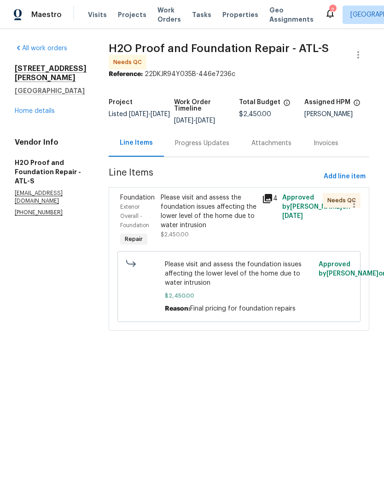
click at [48, 109] on link "Home details" at bounding box center [35, 111] width 40 height 6
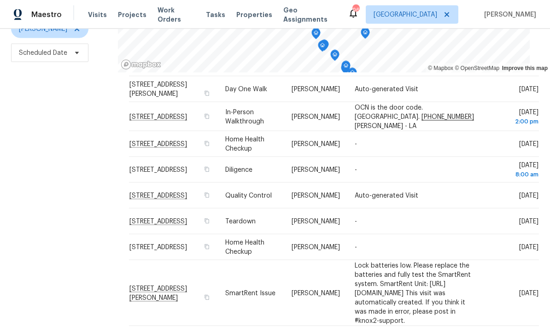
scroll to position [37, 0]
click at [0, 0] on icon at bounding box center [0, 0] width 0 height 0
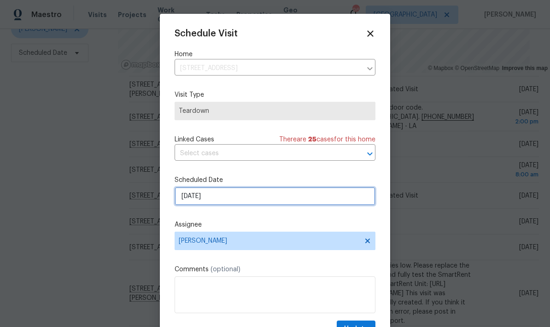
click at [319, 201] on input "10/3/2025" at bounding box center [275, 196] width 201 height 18
select select "9"
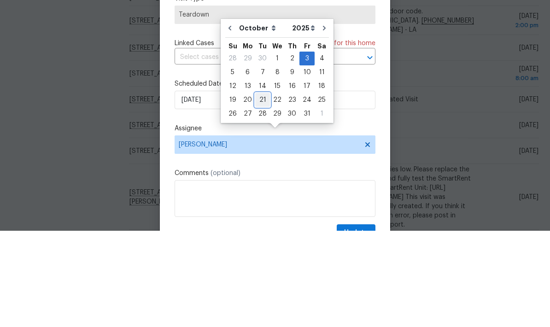
click at [266, 190] on div "21" at bounding box center [262, 196] width 15 height 13
type input "10/21/2025"
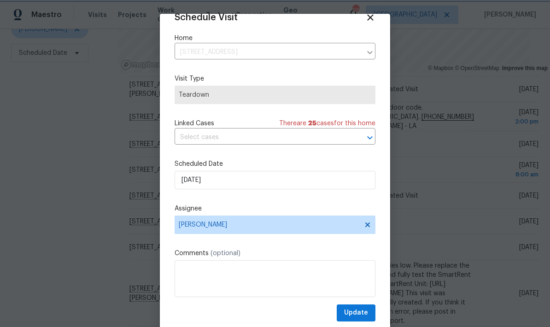
scroll to position [18, 0]
click at [368, 310] on span "Update" at bounding box center [356, 313] width 24 height 12
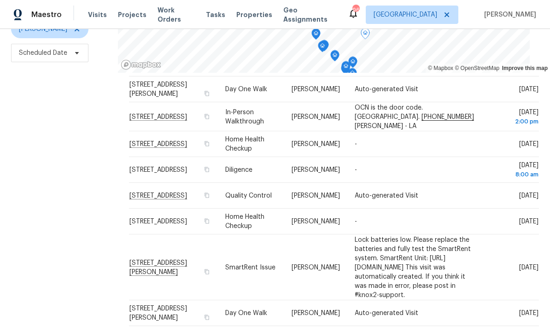
click at [0, 0] on icon at bounding box center [0, 0] width 0 height 0
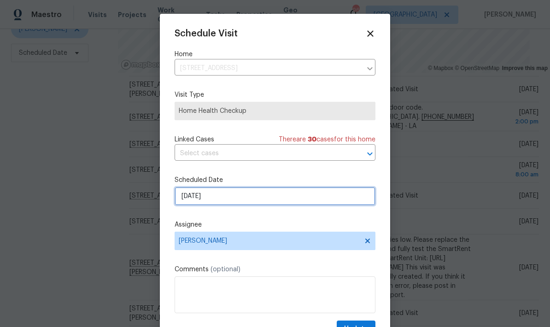
click at [278, 200] on input "10/4/2025" at bounding box center [275, 196] width 201 height 18
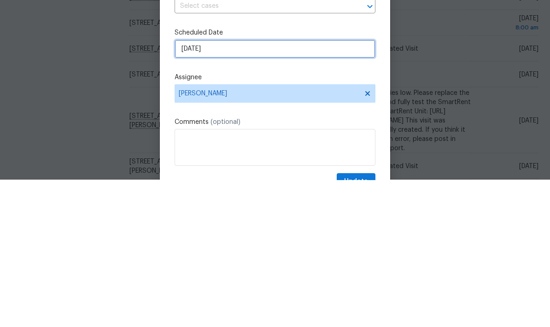
select select "9"
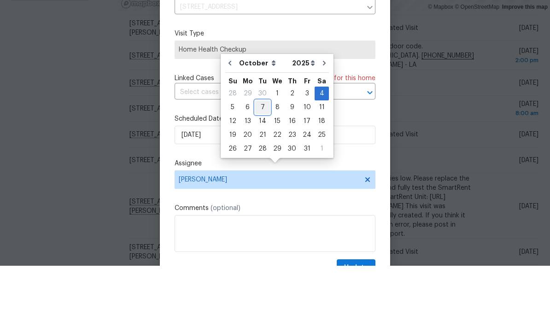
click at [264, 162] on div "7" at bounding box center [262, 168] width 15 height 13
type input "10/7/2025"
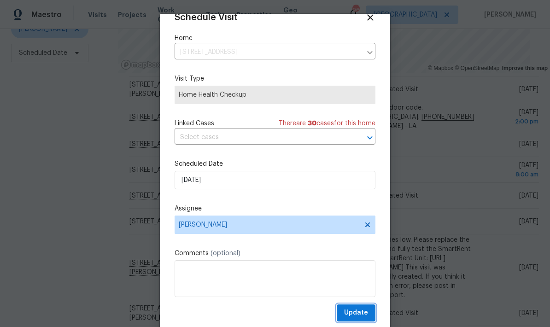
click at [372, 311] on button "Update" at bounding box center [356, 313] width 39 height 17
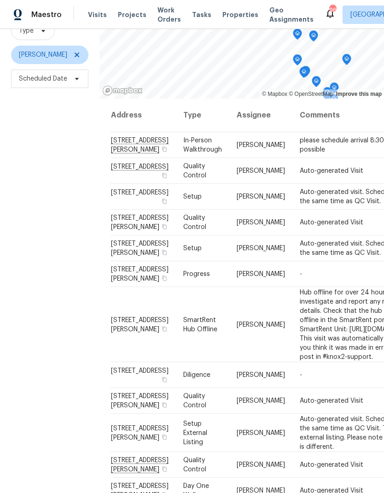
scroll to position [89, 0]
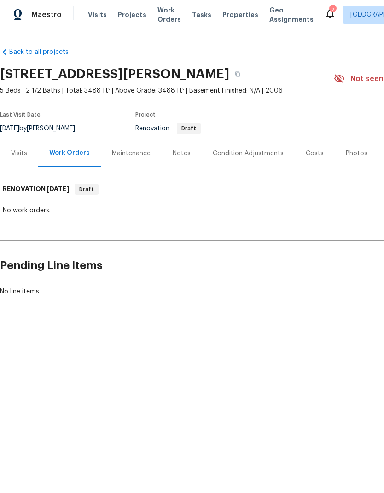
click at [27, 150] on div "Visits" at bounding box center [19, 153] width 38 height 27
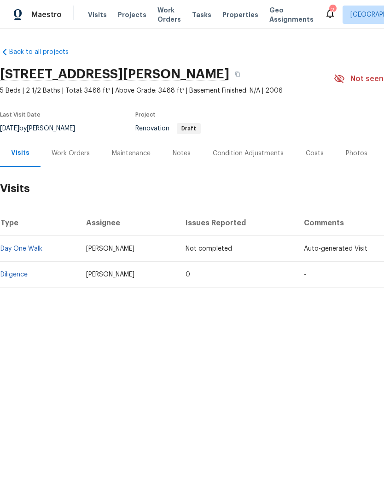
click at [260, 151] on div "Condition Adjustments" at bounding box center [248, 153] width 71 height 9
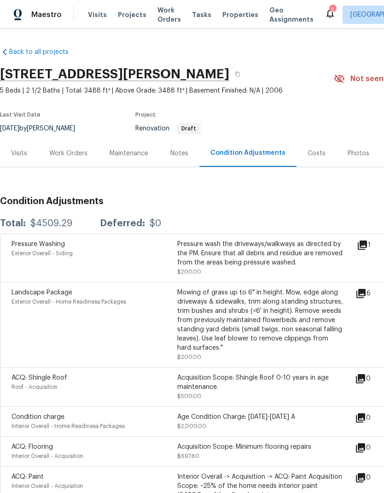
click at [316, 149] on div "Costs" at bounding box center [317, 153] width 18 height 9
